Goal: Task Accomplishment & Management: Manage account settings

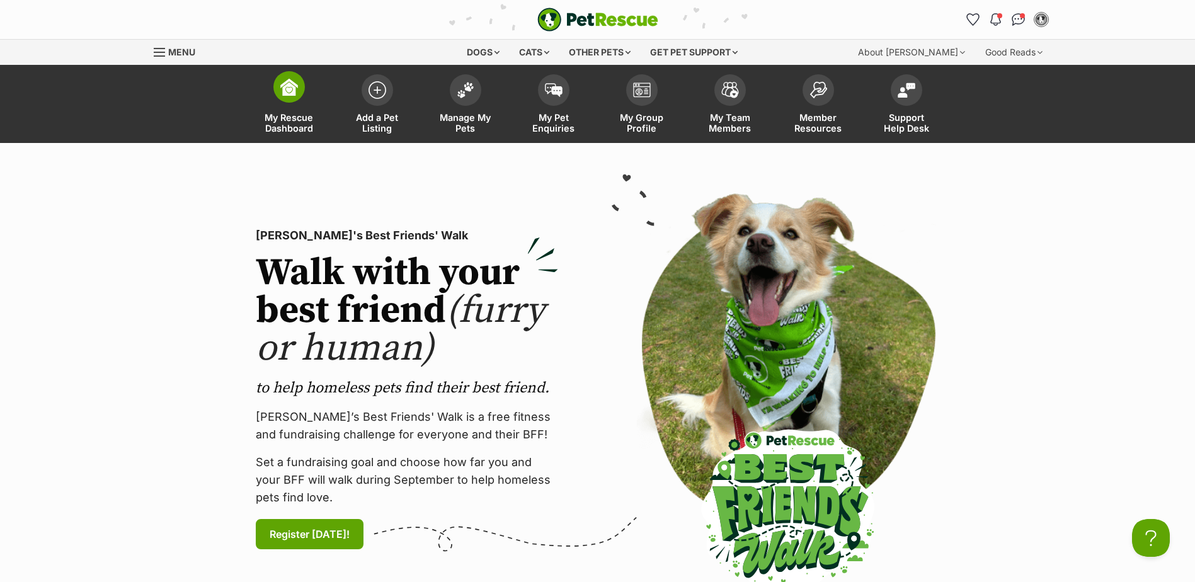
click at [285, 104] on link "My Rescue Dashboard" at bounding box center [289, 105] width 88 height 75
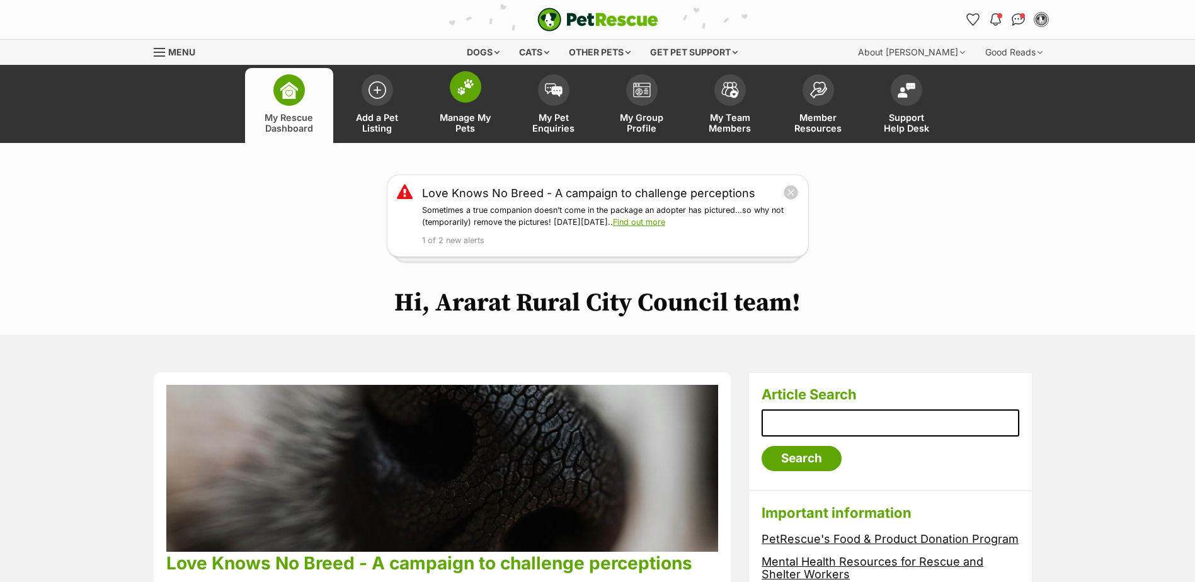
click at [458, 103] on link "Manage My Pets" at bounding box center [466, 105] width 88 height 75
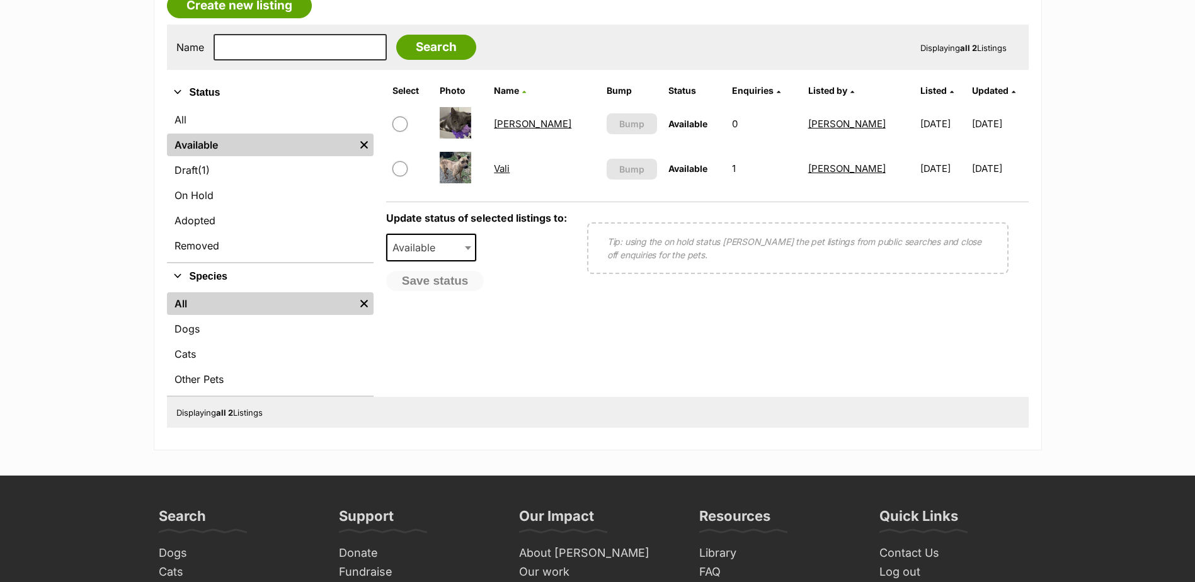
scroll to position [252, 0]
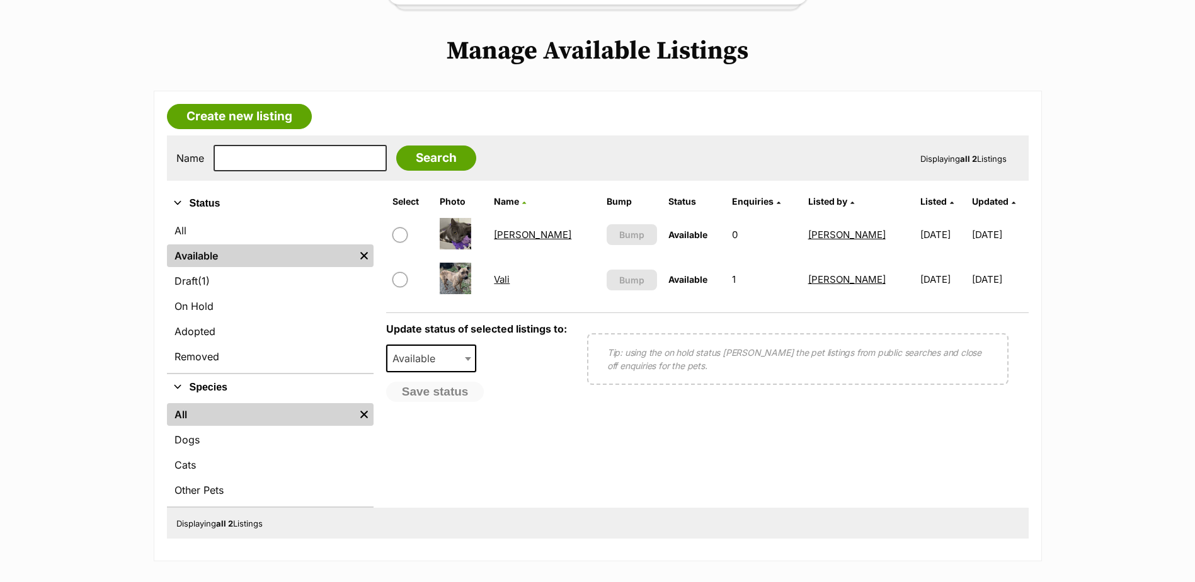
click at [506, 234] on link "Tom" at bounding box center [533, 235] width 78 height 12
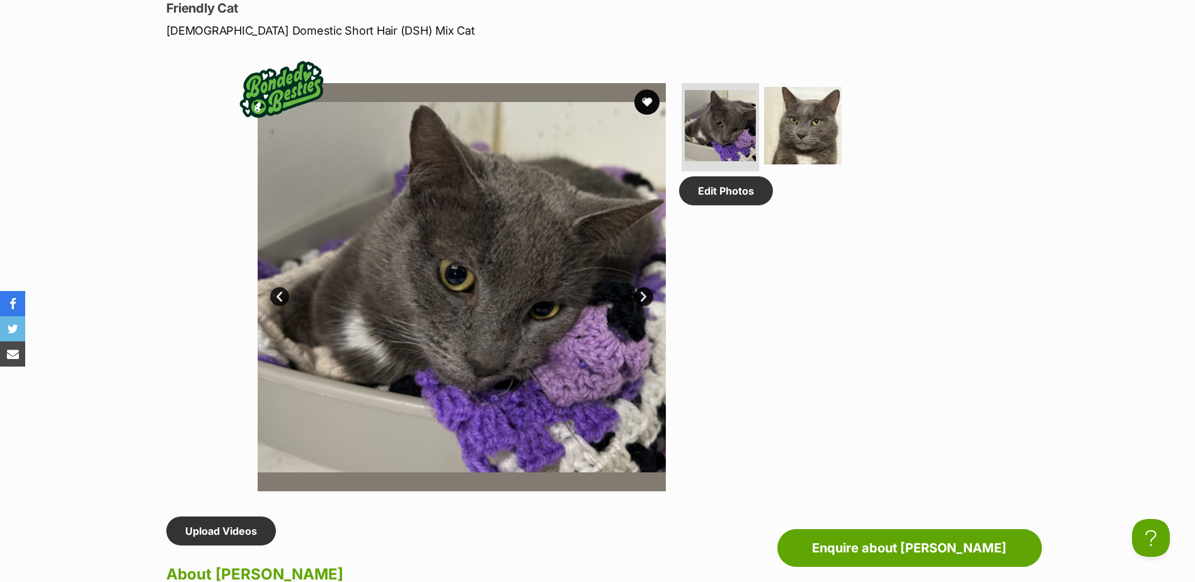
scroll to position [693, 0]
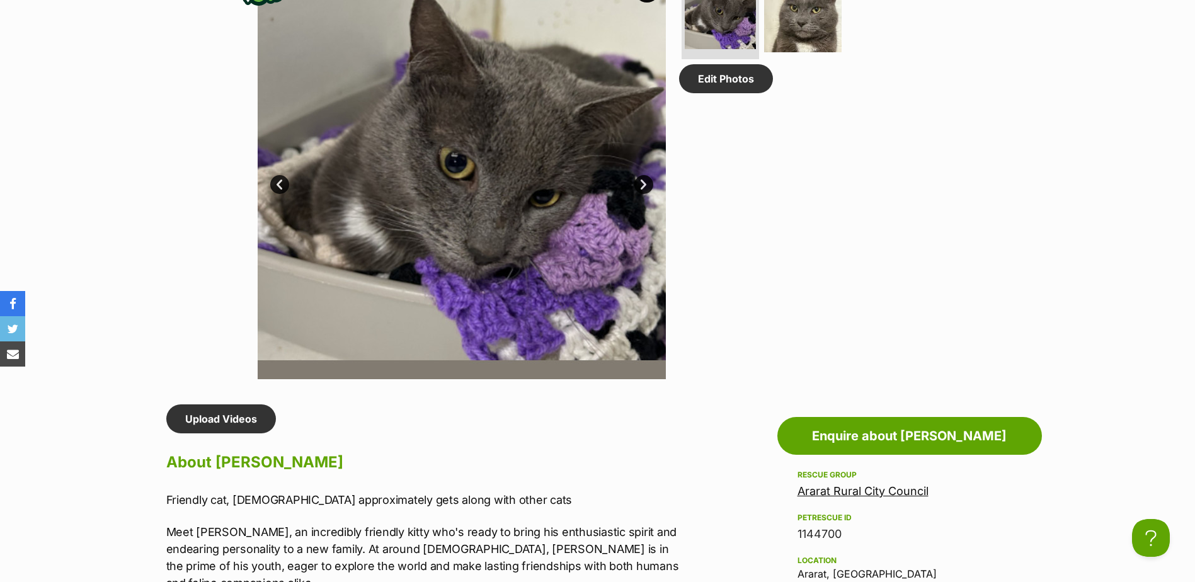
click at [641, 183] on link "Next" at bounding box center [644, 184] width 19 height 19
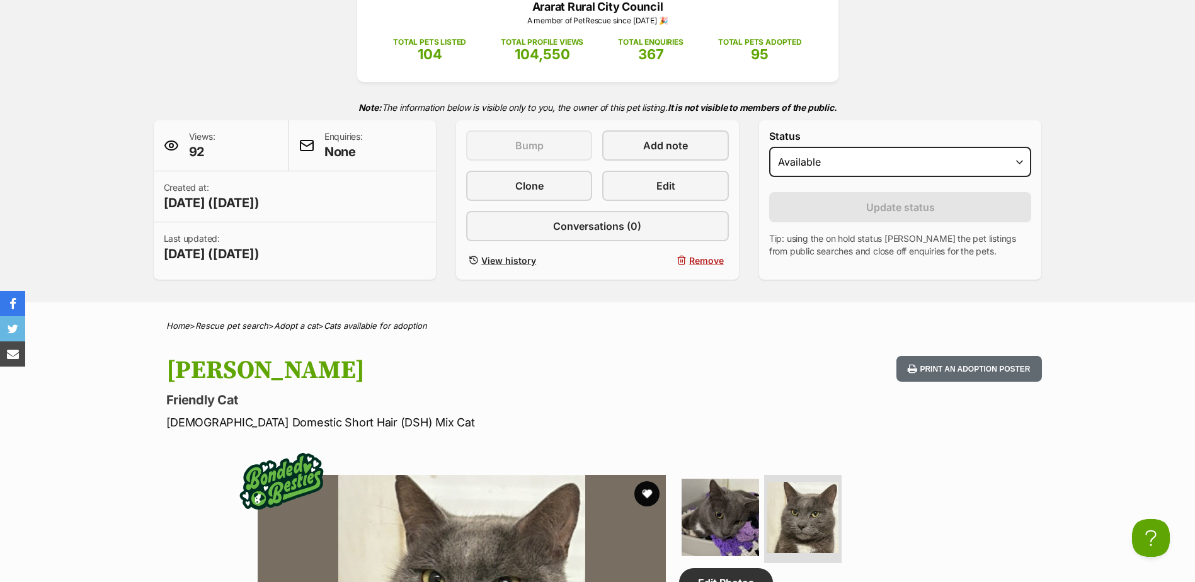
scroll to position [0, 0]
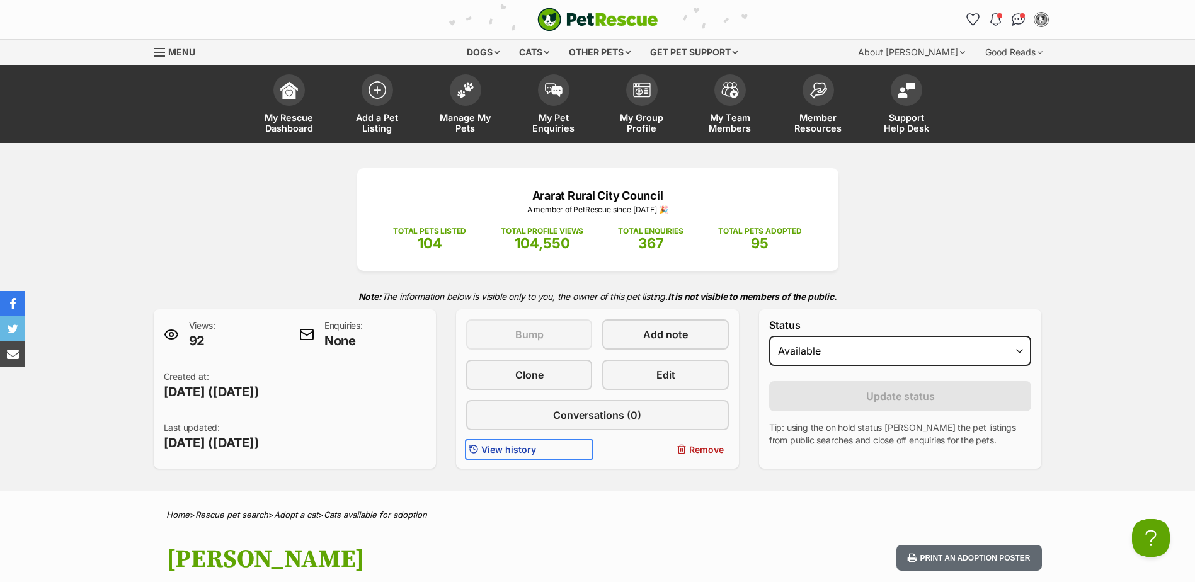
click at [500, 448] on span "View history" at bounding box center [508, 449] width 55 height 13
